Goal: Ask a question

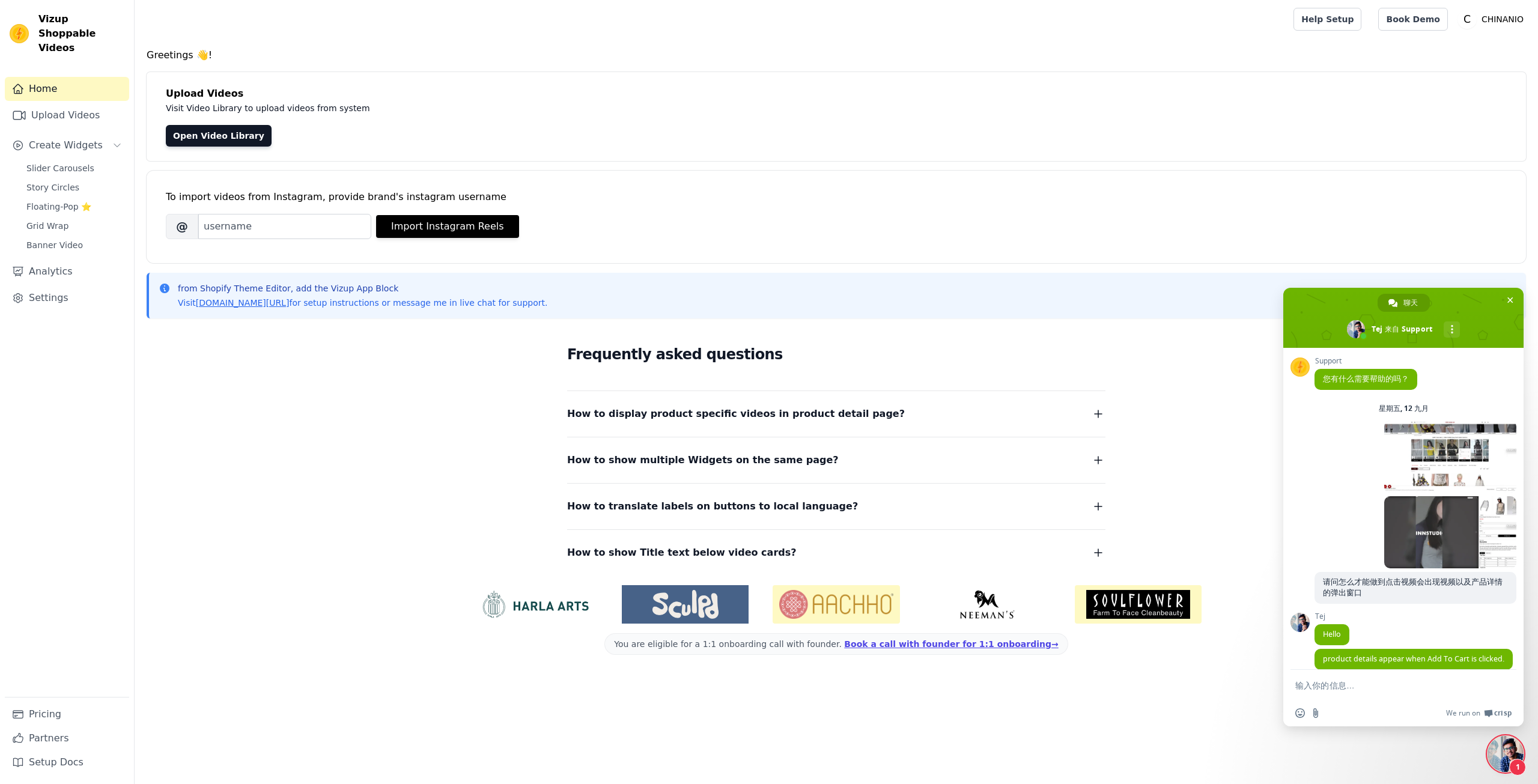
scroll to position [5593, 0]
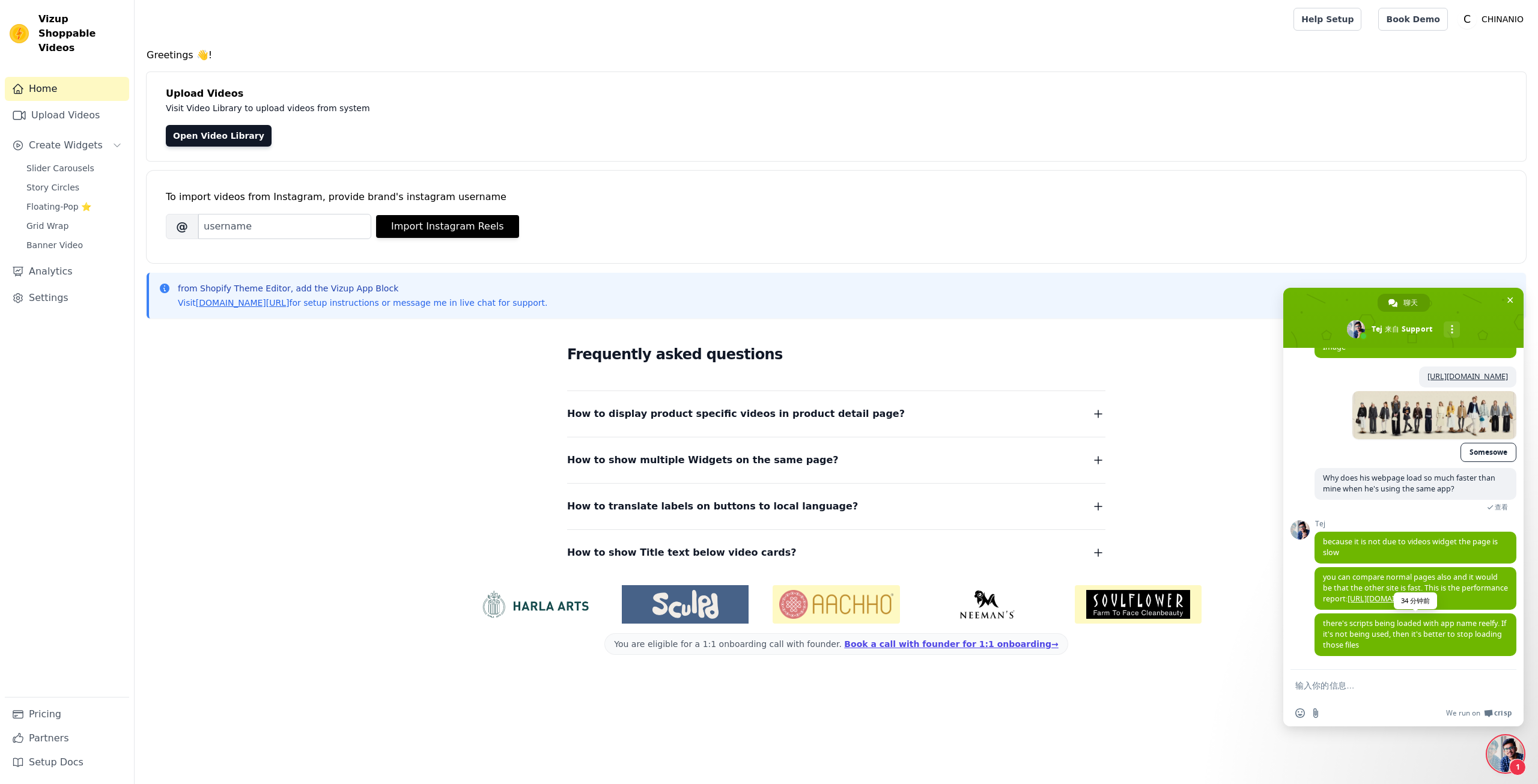
click at [1372, 631] on span "there's scripts being loaded with app name reelfy. If it's not being used, then…" at bounding box center [1415, 633] width 183 height 32
copy span "there's scripts being loaded with app name reelfy. If it's not being used, then…"
click at [1380, 657] on div "Tej there's scripts being loaded with app name reelfy. If it's not being used, …" at bounding box center [1416, 641] width 202 height 56
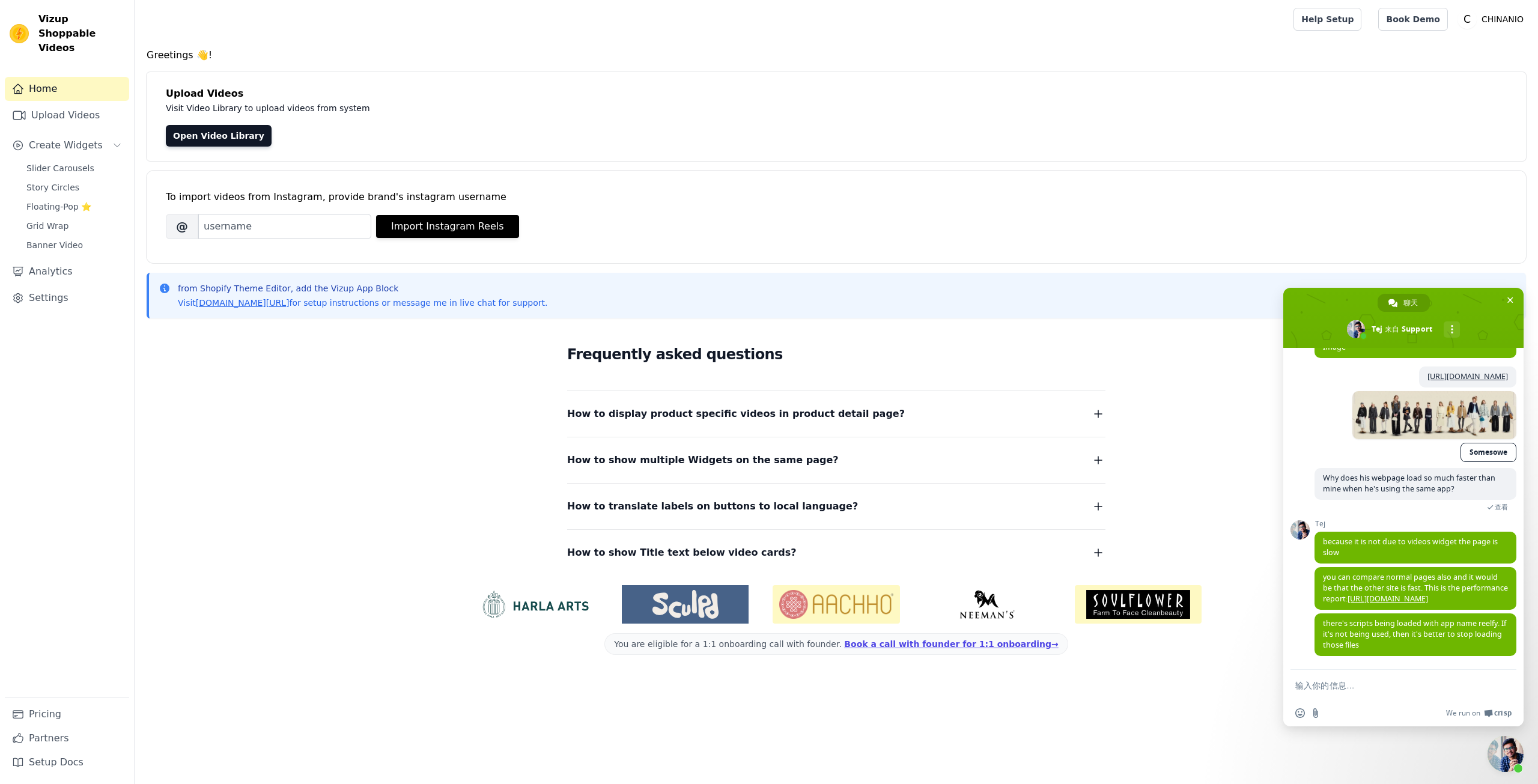
click at [1369, 691] on form at bounding box center [1391, 686] width 190 height 32
click at [1365, 689] on textarea "输入你的信息…" at bounding box center [1391, 685] width 190 height 11
paste textarea "reelfy"
click at [1308, 680] on textarea "reelfy" at bounding box center [1391, 685] width 190 height 11
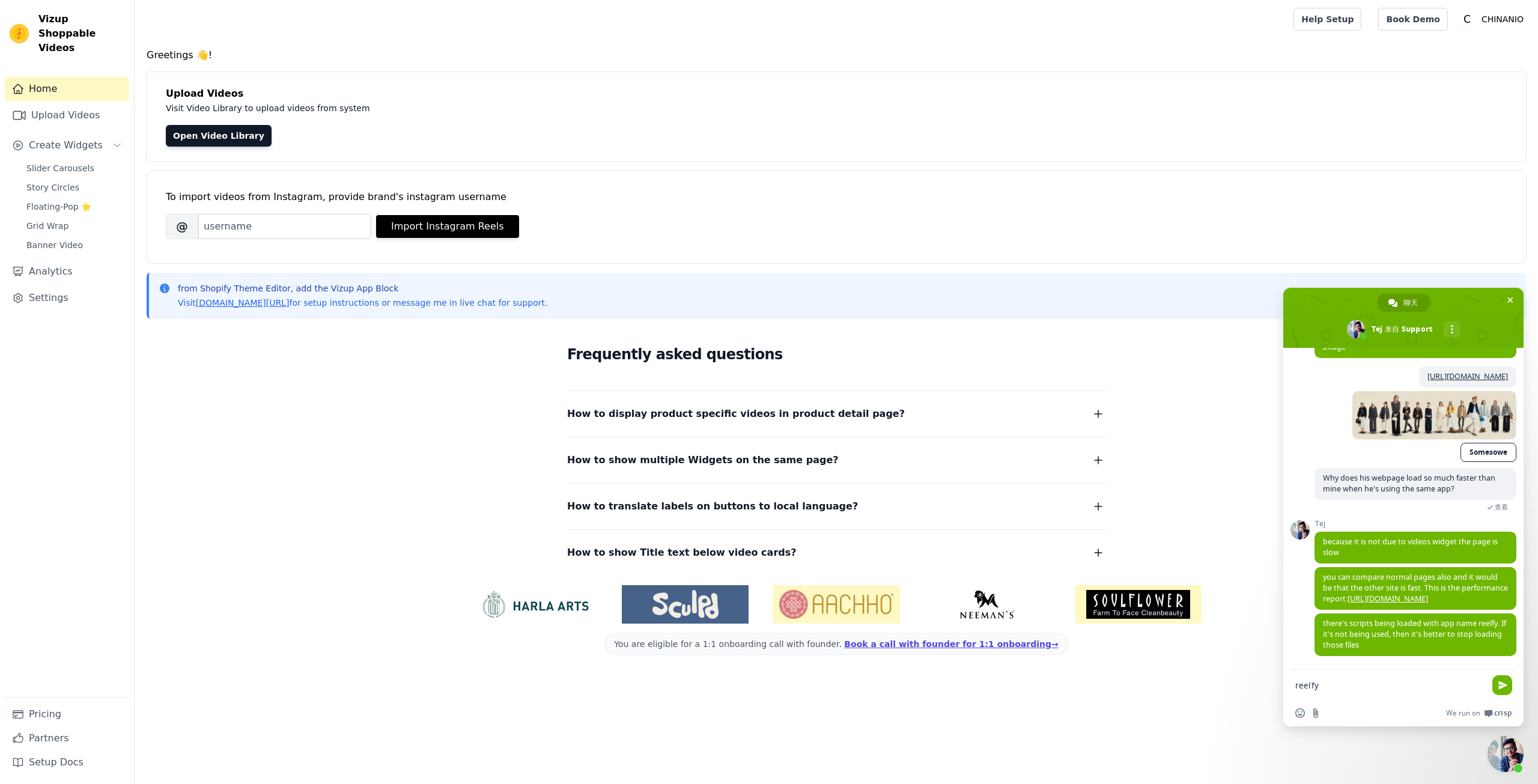
click at [1308, 680] on textarea "reelfy" at bounding box center [1391, 685] width 190 height 11
paste textarea "What is Reelfy?"
type textarea "What is Reelfy?"
click at [1494, 689] on span "发送" at bounding box center [1502, 685] width 20 height 20
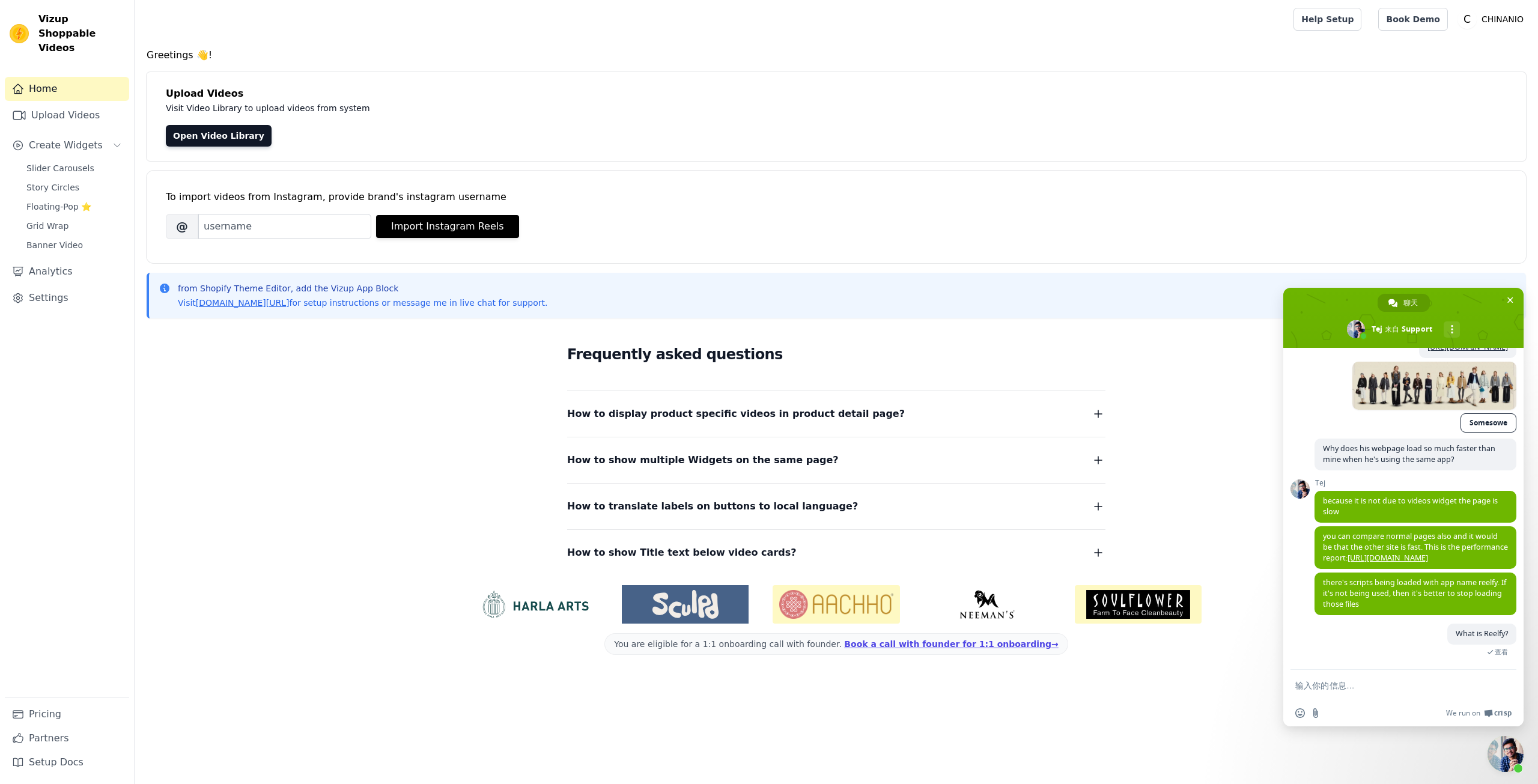
scroll to position [5622, 0]
click at [1382, 646] on div "What is Reelfy? 16 分钟前 查看" at bounding box center [1416, 646] width 202 height 46
click at [1332, 630] on div "What is Reelfy? 16 分钟前 查看" at bounding box center [1416, 646] width 202 height 46
click at [1147, 674] on html "Vizup Shoppable Videos Home Upload Videos Create Widgets Slider Carousels Story…" at bounding box center [769, 337] width 1538 height 674
